Goal: Find specific page/section: Find specific page/section

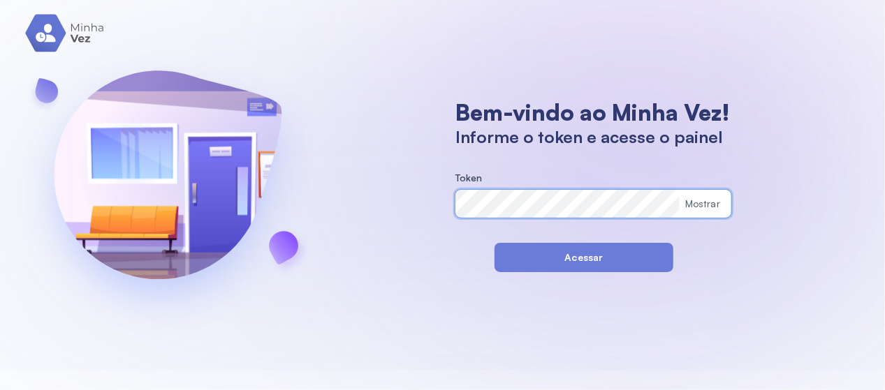
click at [570, 239] on section "Bem-vindo ao Minha Vez! Informe o token e acesse o painel Token Mostrar Acessar" at bounding box center [593, 185] width 304 height 174
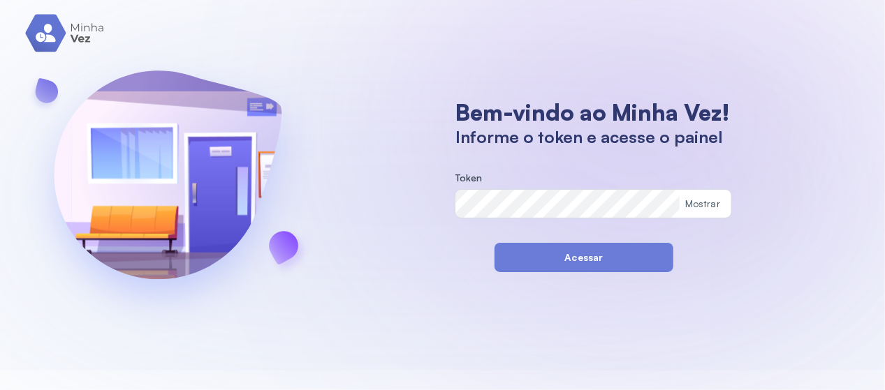
click at [560, 265] on button "Acessar" at bounding box center [584, 257] width 179 height 29
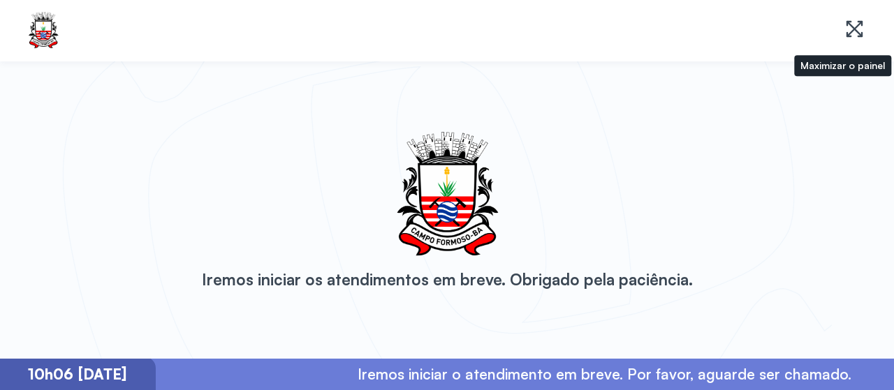
click at [851, 38] on icon at bounding box center [854, 29] width 20 height 20
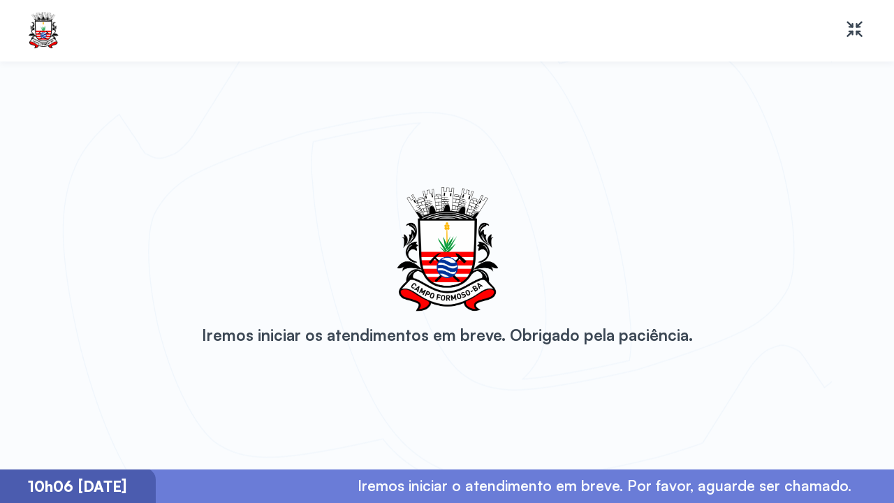
click at [584, 335] on h2 "Iremos iniciar os atendimentos em breve. Obrigado pela paciência." at bounding box center [447, 335] width 491 height 20
